Goal: Information Seeking & Learning: Learn about a topic

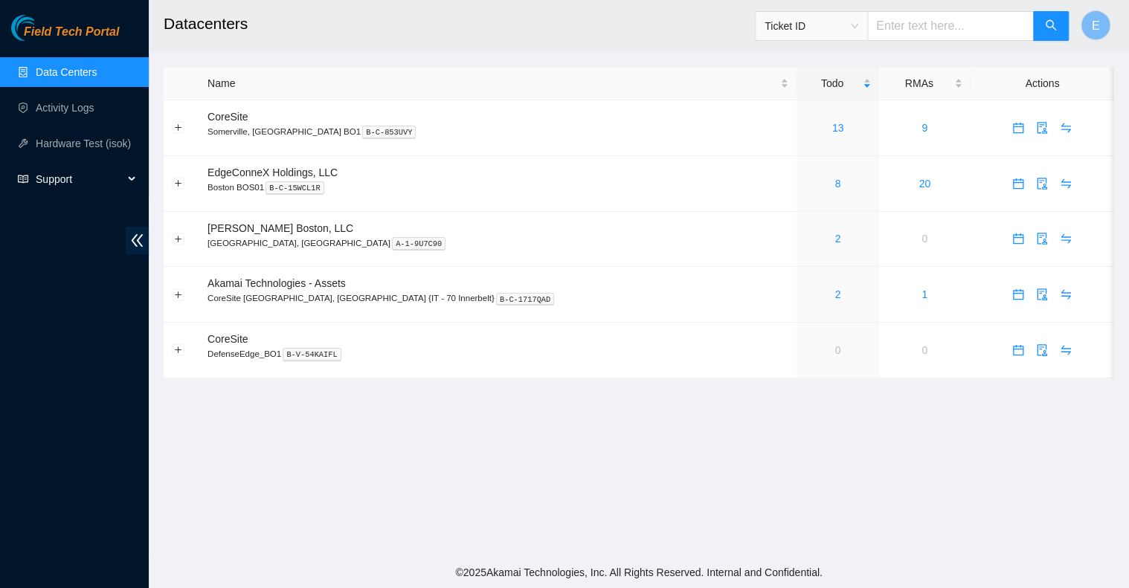
click at [79, 172] on span "Support" at bounding box center [80, 179] width 88 height 30
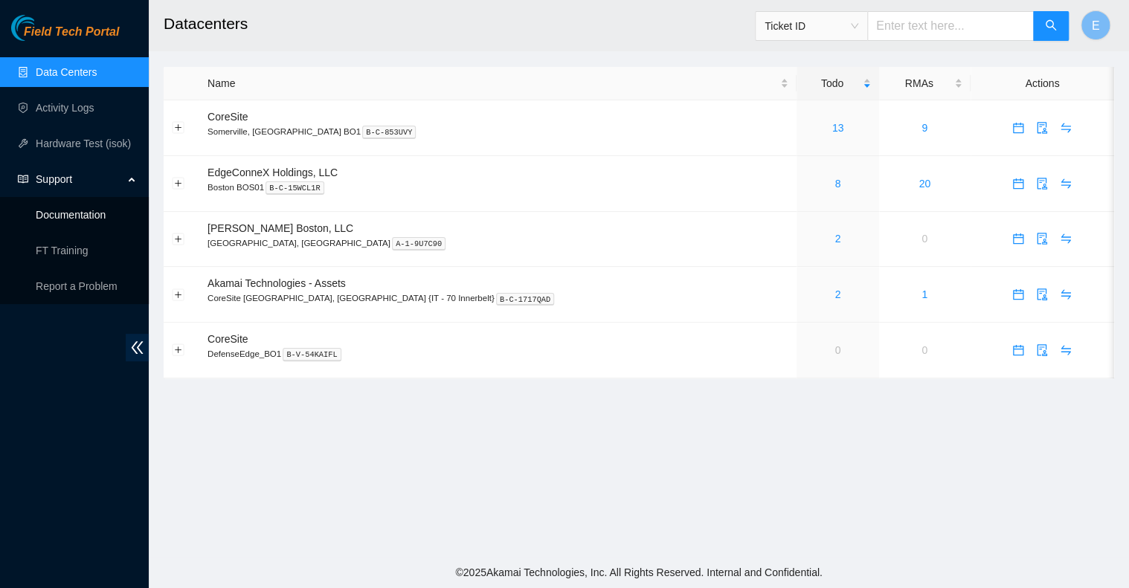
click at [82, 215] on link "Documentation" at bounding box center [71, 215] width 70 height 12
